Goal: Book appointment/travel/reservation

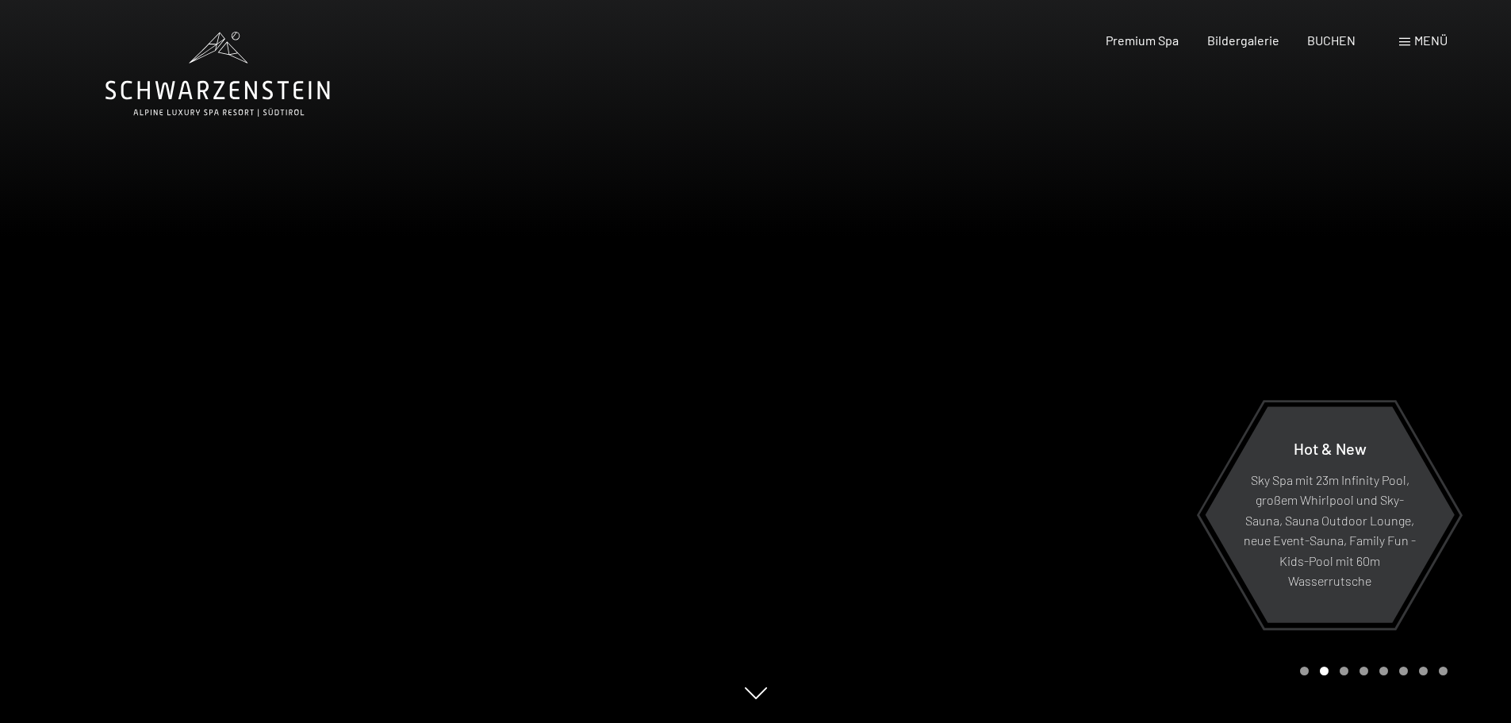
click at [1440, 32] on div "Buchen Anfragen Premium Spa Bildergalerie BUCHEN Menü DE IT EN Gutschein Bilder…" at bounding box center [1248, 40] width 397 height 17
click at [1418, 42] on span "Menü" at bounding box center [1430, 40] width 33 height 15
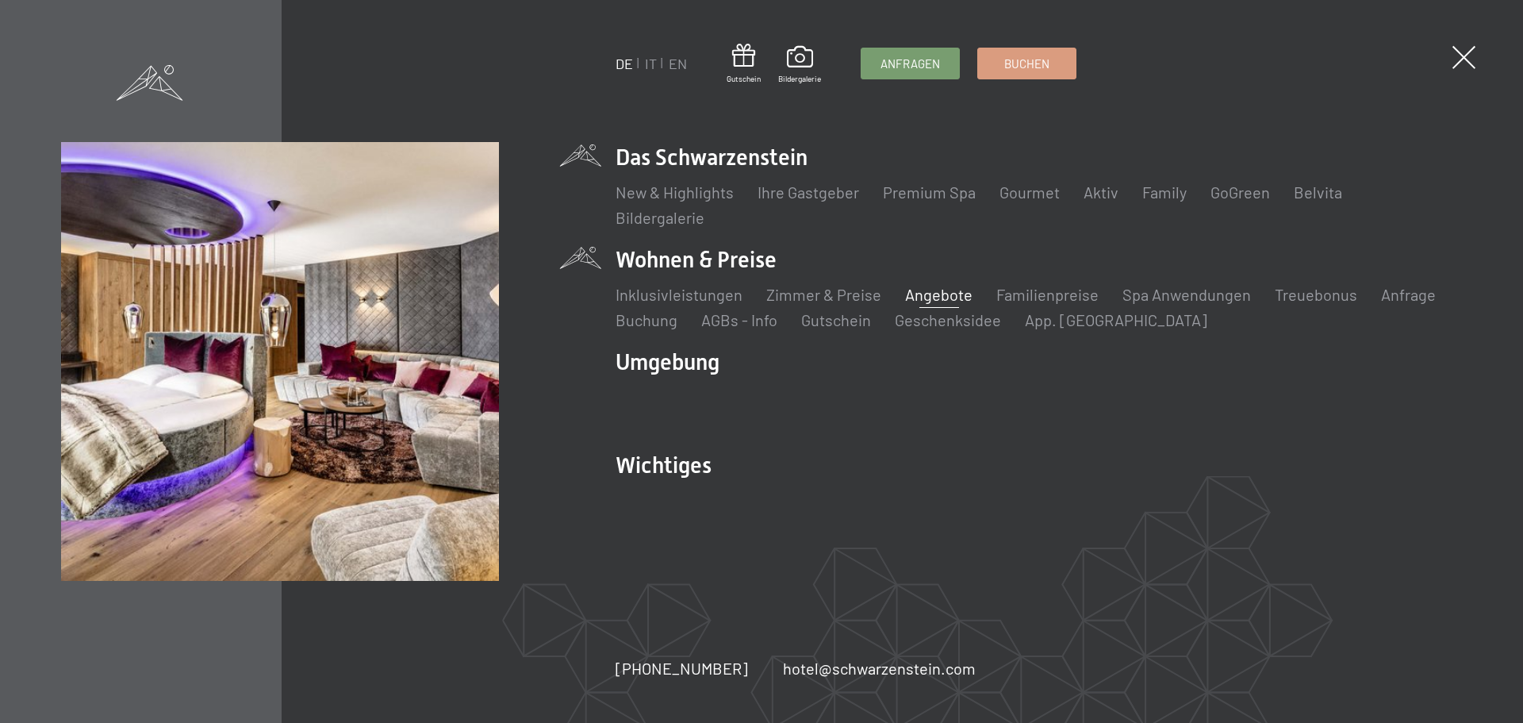
click at [937, 301] on link "Angebote" at bounding box center [938, 294] width 67 height 19
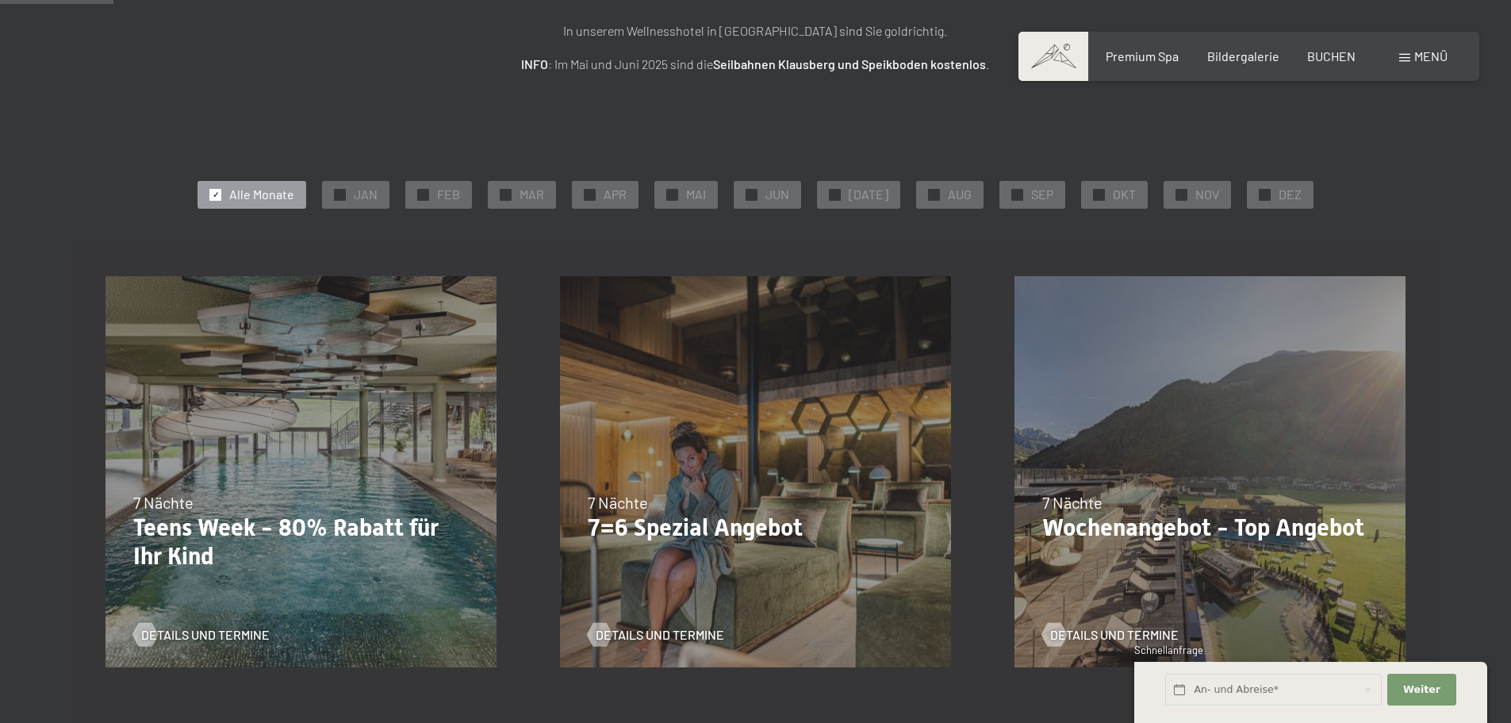
scroll to position [238, 0]
click at [1081, 193] on div "✓ OKT" at bounding box center [1114, 192] width 67 height 27
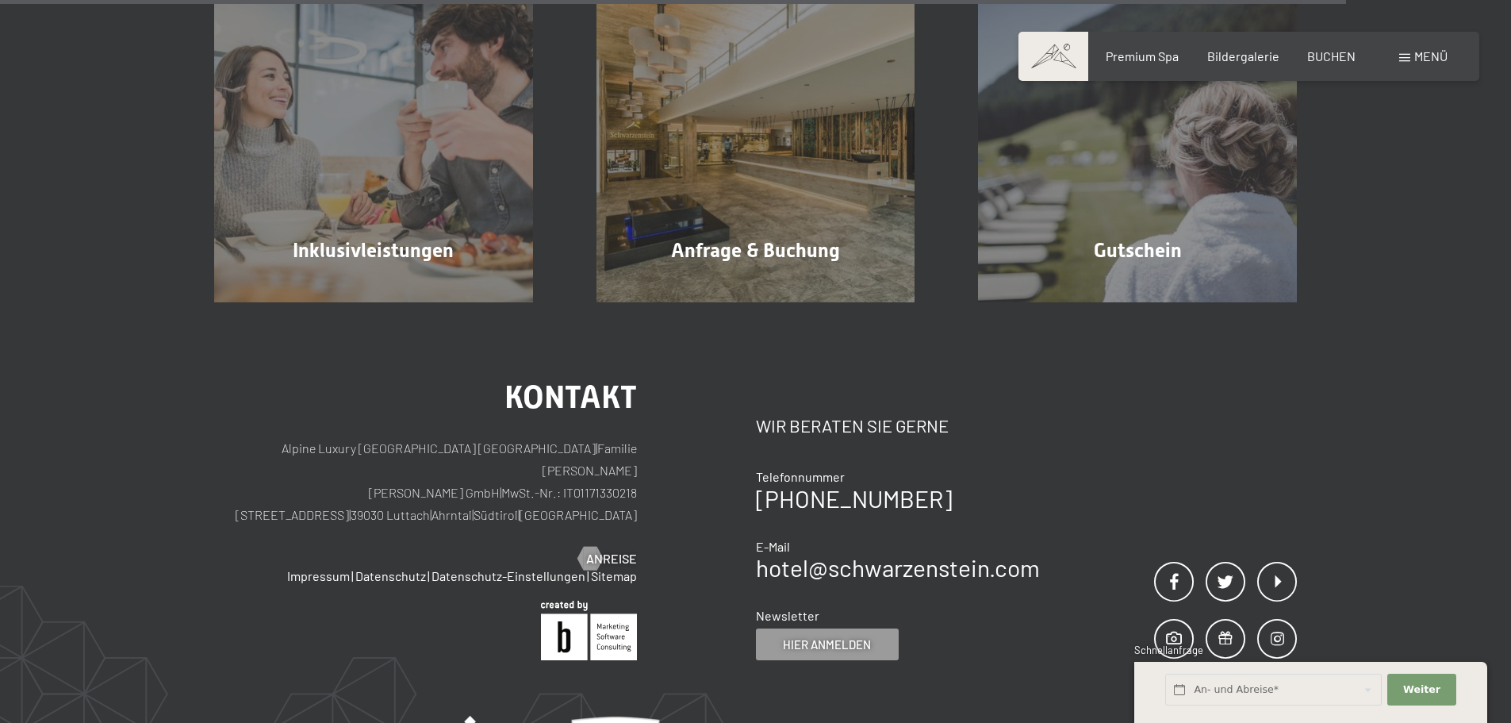
scroll to position [872, 0]
